Goal: Information Seeking & Learning: Learn about a topic

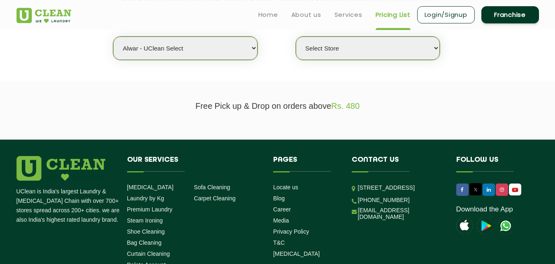
scroll to position [211, 0]
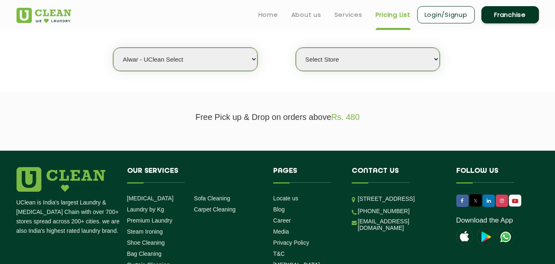
select select "12"
click option "[GEOGRAPHIC_DATA]" at bounding box center [0, 0] width 0 height 0
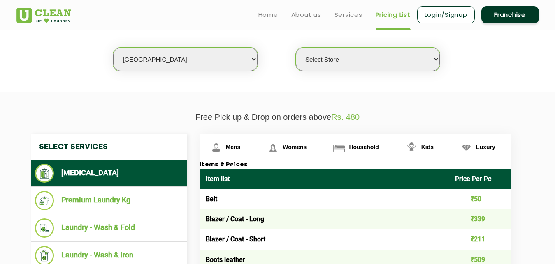
click at [245, 119] on p "Free Pick up & Drop on orders above Rs. 480" at bounding box center [277, 117] width 522 height 9
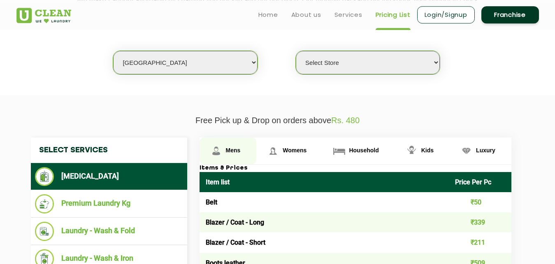
scroll to position [169, 0]
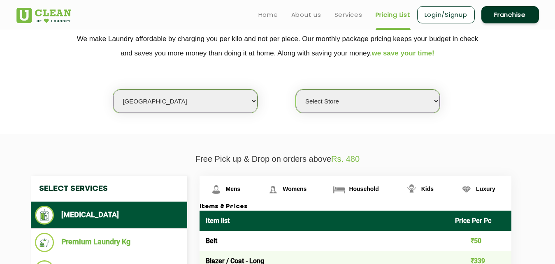
click at [296, 90] on select "Select Store UClean Shivranjani" at bounding box center [368, 101] width 144 height 23
select select "25"
click option "UClean Shivranjani" at bounding box center [0, 0] width 0 height 0
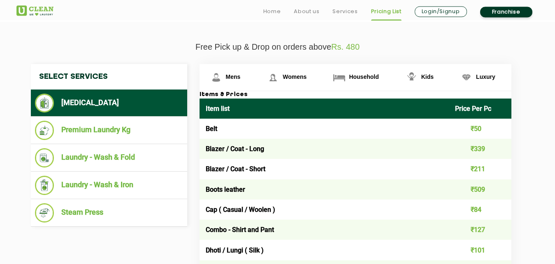
scroll to position [294, 0]
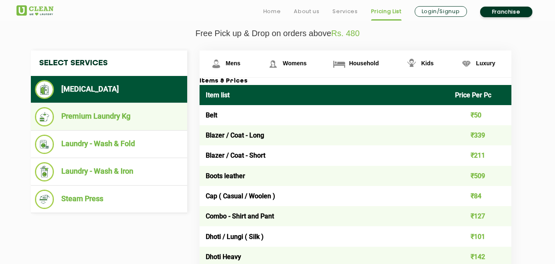
click at [154, 116] on li "Premium Laundry Kg" at bounding box center [109, 116] width 148 height 19
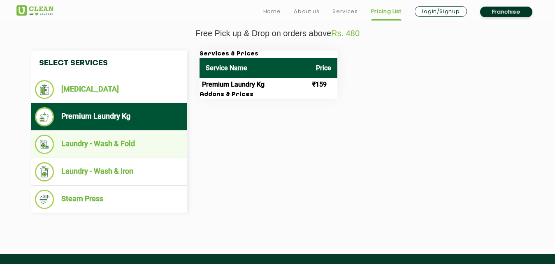
click at [159, 139] on li "Laundry - Wash & Fold" at bounding box center [109, 144] width 148 height 19
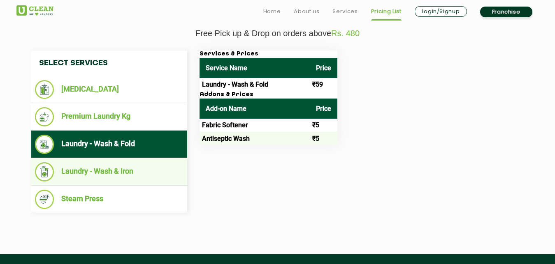
click at [162, 165] on li "Laundry - Wash & Iron" at bounding box center [109, 171] width 148 height 19
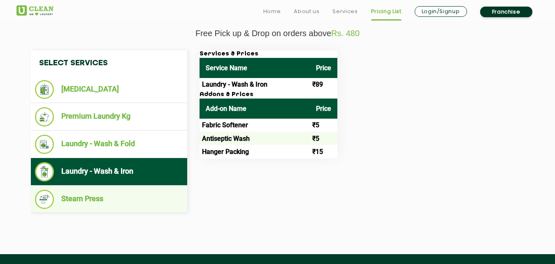
click at [168, 191] on li "Steam Press" at bounding box center [109, 199] width 148 height 19
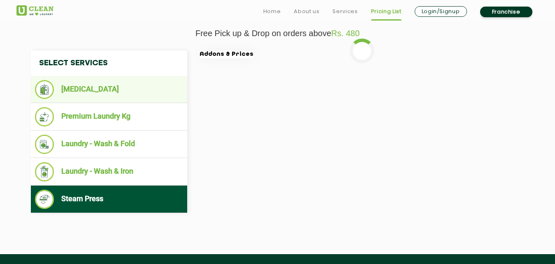
click at [141, 92] on li "[MEDICAL_DATA]" at bounding box center [109, 89] width 148 height 19
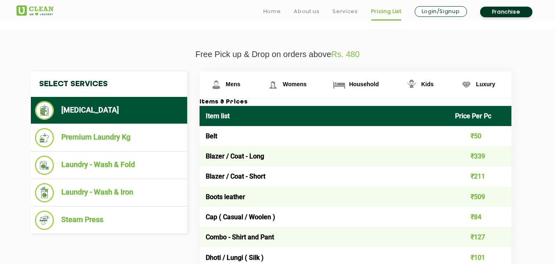
scroll to position [253, 0]
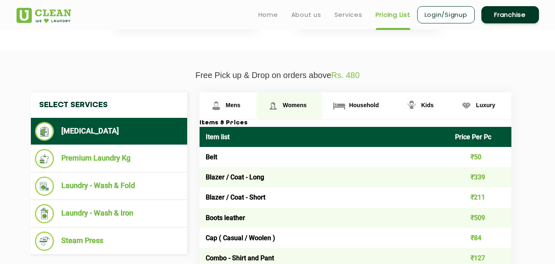
click at [241, 106] on span "Womens" at bounding box center [233, 105] width 15 height 7
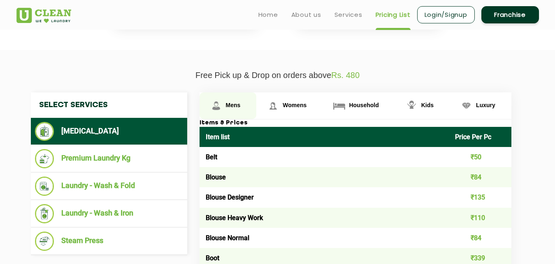
click at [236, 111] on link "Mens" at bounding box center [227, 106] width 57 height 27
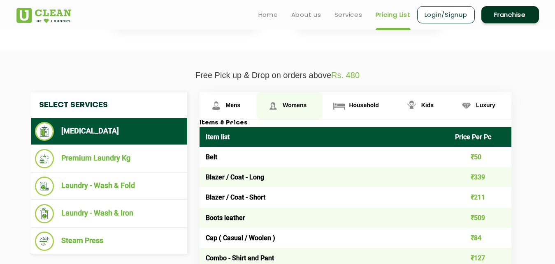
click at [241, 109] on span "Womens" at bounding box center [233, 105] width 15 height 7
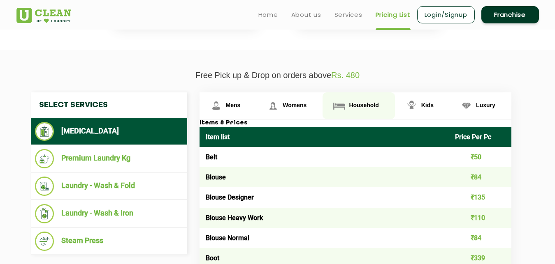
click at [241, 108] on span "Household" at bounding box center [233, 105] width 15 height 7
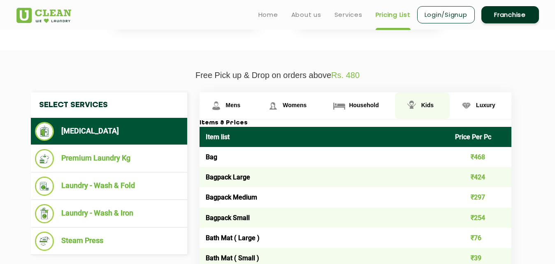
click at [257, 109] on link "Kids" at bounding box center [227, 106] width 57 height 27
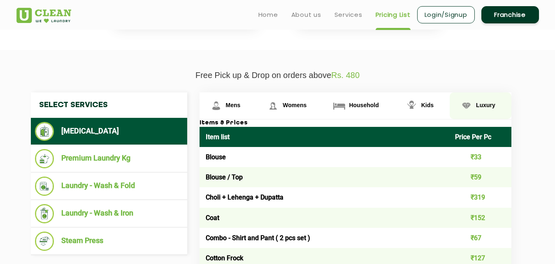
click at [223, 109] on img at bounding box center [216, 106] width 14 height 14
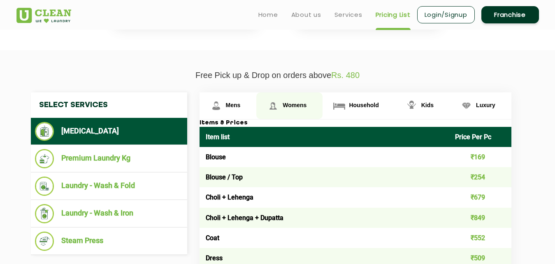
click at [223, 109] on img at bounding box center [216, 106] width 14 height 14
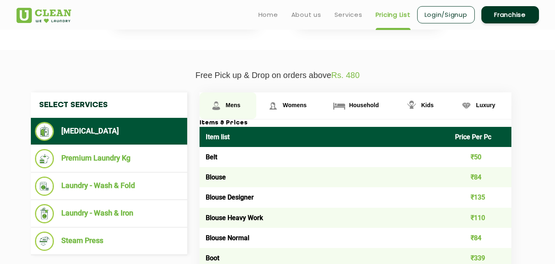
click at [225, 109] on link "Mens" at bounding box center [227, 106] width 57 height 27
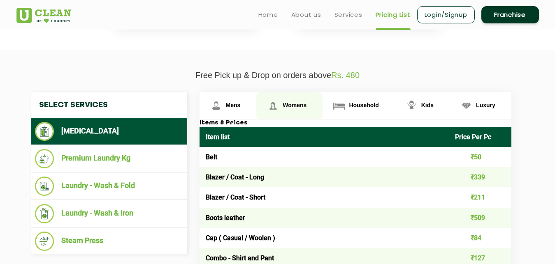
click at [223, 107] on img at bounding box center [216, 106] width 14 height 14
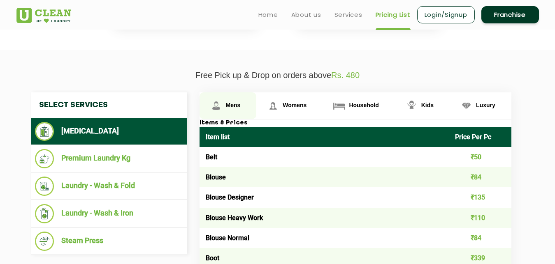
click at [249, 109] on link "Mens" at bounding box center [227, 106] width 57 height 27
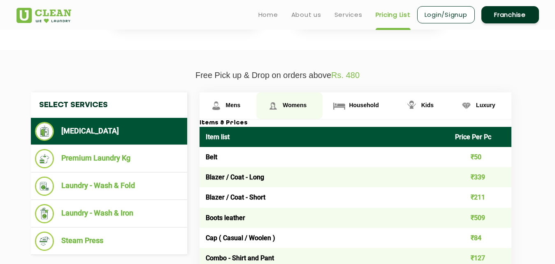
click at [223, 109] on img at bounding box center [216, 106] width 14 height 14
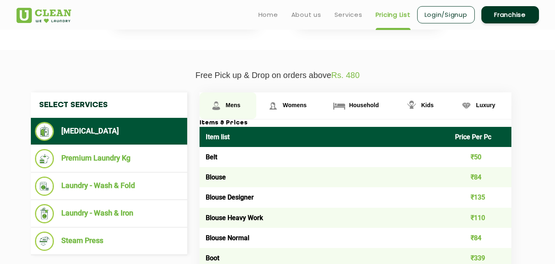
click at [221, 104] on img at bounding box center [216, 106] width 14 height 14
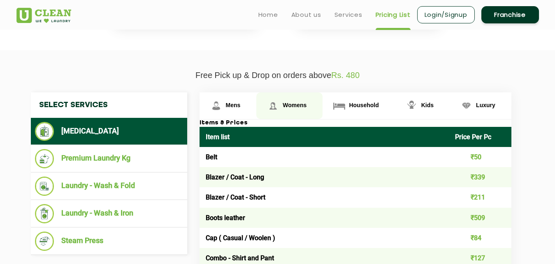
click at [257, 107] on link "Womens" at bounding box center [227, 106] width 57 height 27
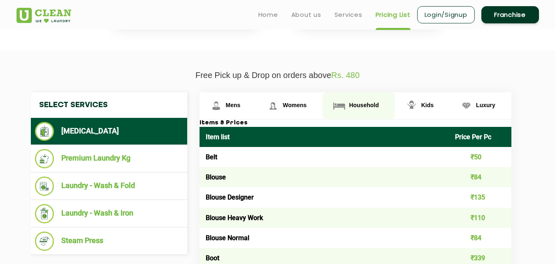
click at [241, 107] on span "Household" at bounding box center [233, 105] width 15 height 7
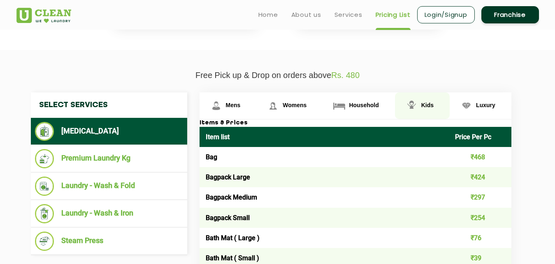
click at [223, 107] on img at bounding box center [216, 106] width 14 height 14
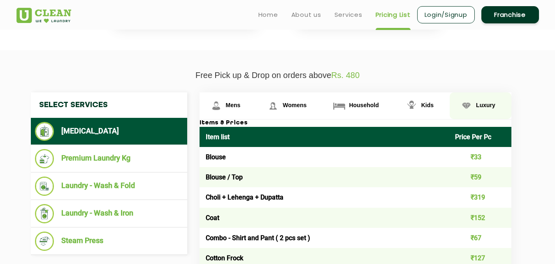
click at [257, 102] on link "Luxury" at bounding box center [227, 106] width 57 height 27
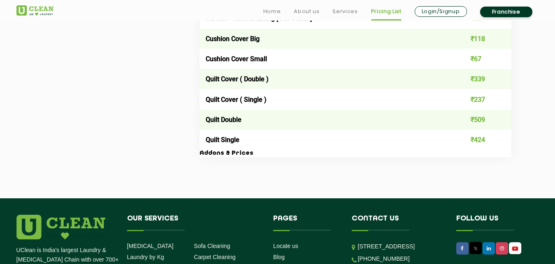
scroll to position [1427, 0]
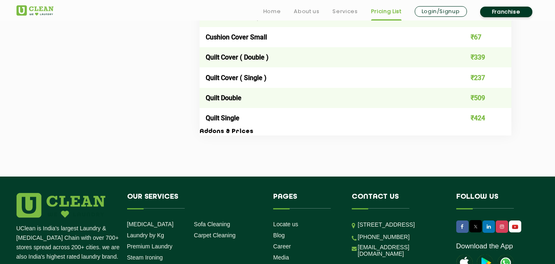
click at [206, 130] on h3 "Addons & Prices" at bounding box center [355, 131] width 312 height 7
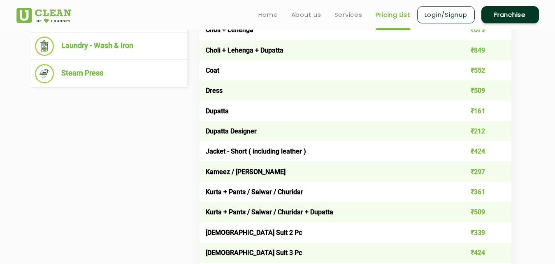
scroll to position [169, 0]
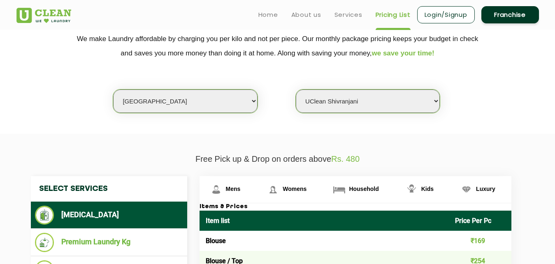
click at [34, 122] on section "We make Laundry affordable by charging you per kilo and not per piece. Our mont…" at bounding box center [277, 77] width 555 height 113
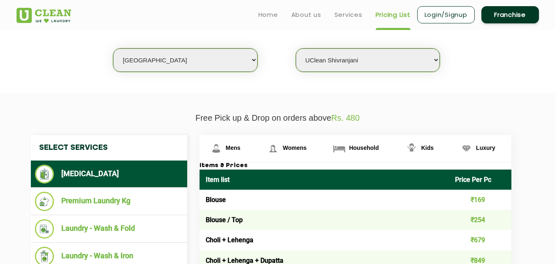
scroll to position [168, 0]
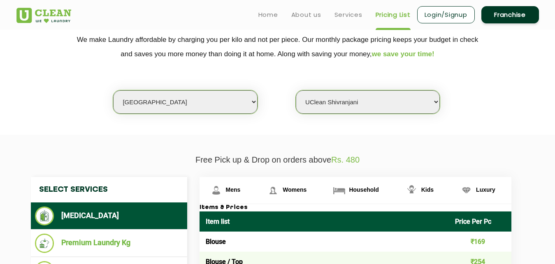
click at [274, 116] on section "We make Laundry affordable by charging you per kilo and not per piece. Our mont…" at bounding box center [277, 78] width 555 height 113
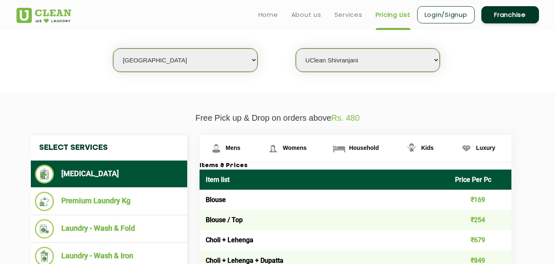
scroll to position [42, 0]
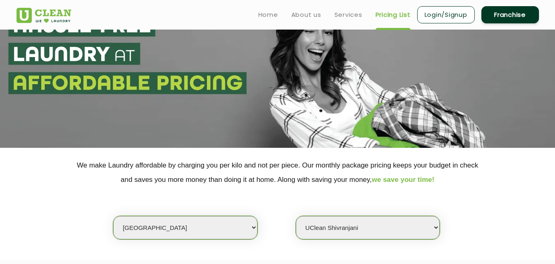
click at [258, 167] on p "We make Laundry affordable by charging you per kilo and not per piece. Our mont…" at bounding box center [277, 172] width 522 height 29
click at [255, 165] on p "We make Laundry affordable by charging you per kilo and not per piece. Our mont…" at bounding box center [277, 172] width 522 height 29
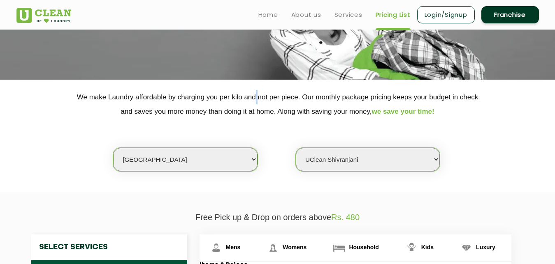
scroll to position [0, 0]
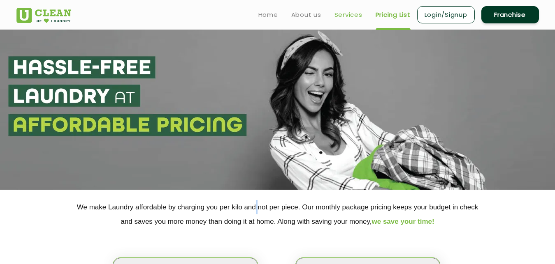
click at [340, 12] on link "Services" at bounding box center [348, 15] width 28 height 10
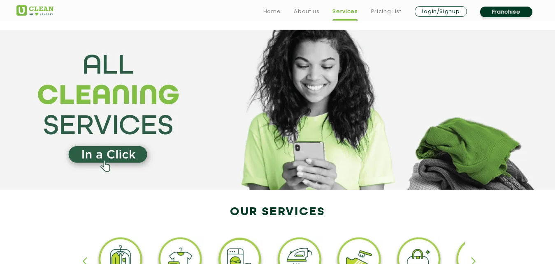
scroll to position [210, 0]
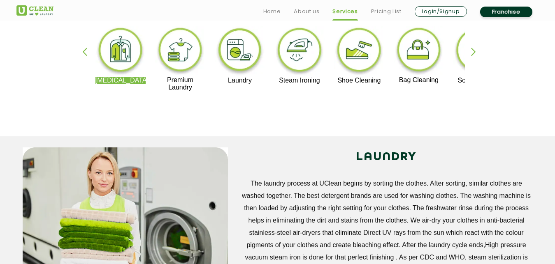
click at [478, 49] on div "button" at bounding box center [477, 59] width 12 height 23
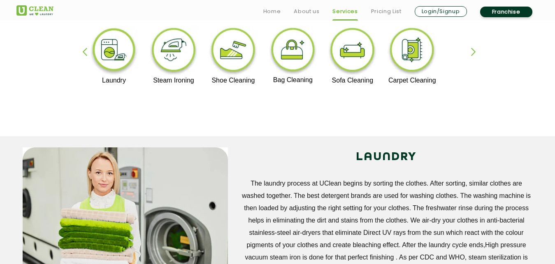
click at [478, 49] on div "button" at bounding box center [477, 59] width 12 height 23
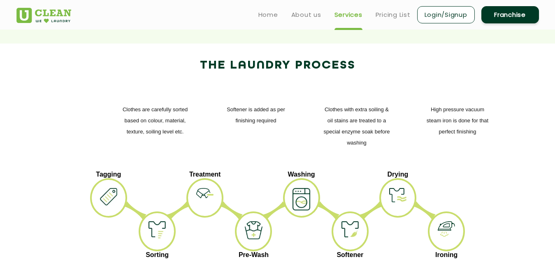
scroll to position [755, 0]
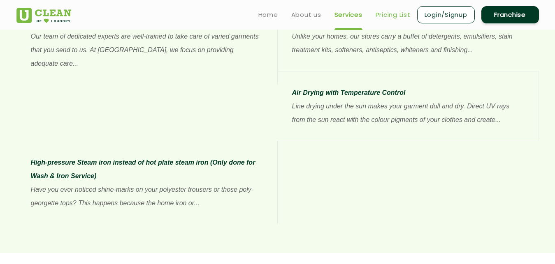
click at [393, 10] on link "Pricing List" at bounding box center [392, 15] width 35 height 10
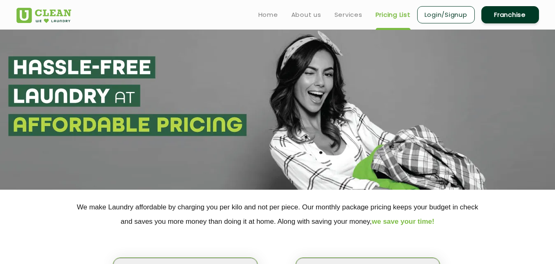
select select "0"
click at [300, 15] on link "About us" at bounding box center [306, 15] width 30 height 10
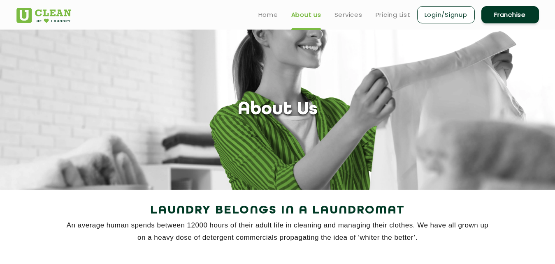
click at [511, 14] on link "Franchise" at bounding box center [510, 14] width 58 height 17
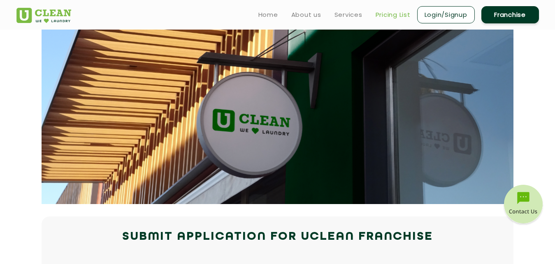
click at [378, 11] on link "Pricing List" at bounding box center [392, 15] width 35 height 10
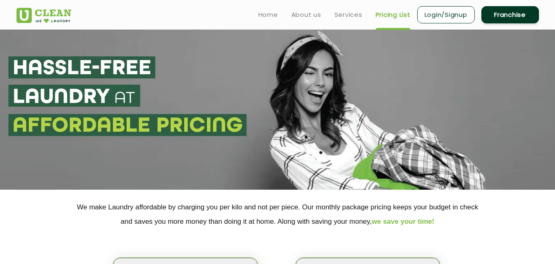
select select "0"
click at [269, 12] on link "Home" at bounding box center [268, 15] width 20 height 10
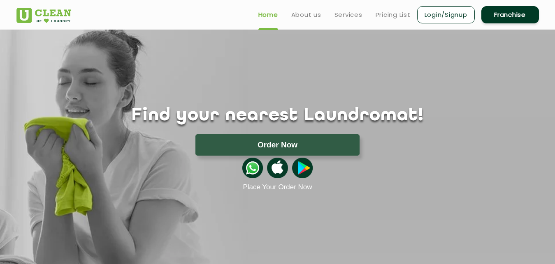
click at [392, 15] on link "Pricing List" at bounding box center [392, 15] width 35 height 10
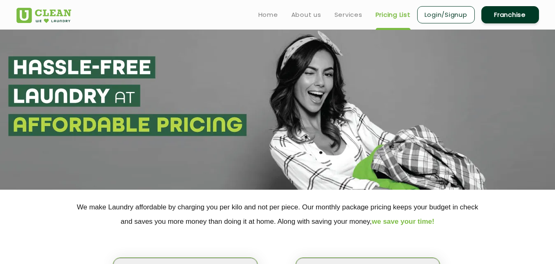
select select "0"
click at [442, 14] on link "Login/Signup" at bounding box center [446, 14] width 58 height 17
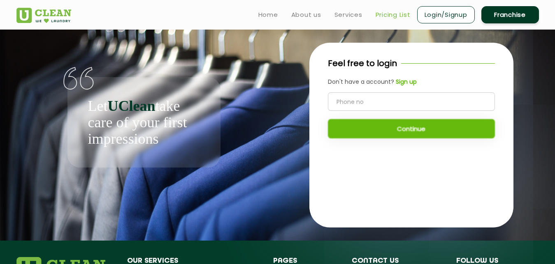
click at [380, 14] on link "Pricing List" at bounding box center [392, 15] width 35 height 10
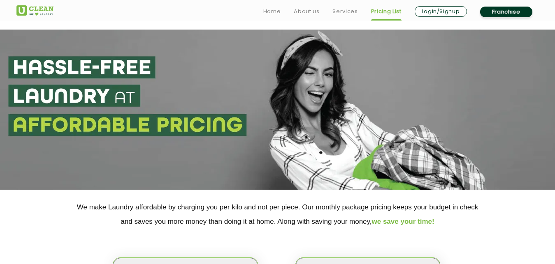
scroll to position [294, 0]
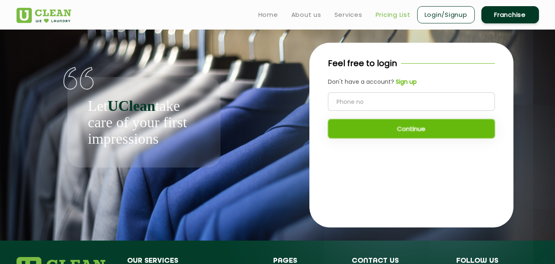
click at [397, 10] on link "Pricing List" at bounding box center [392, 15] width 35 height 10
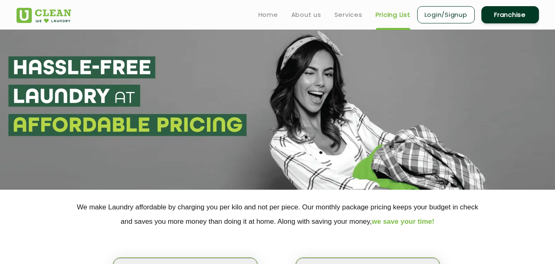
select select "0"
